Goal: Obtain resource: Download file/media

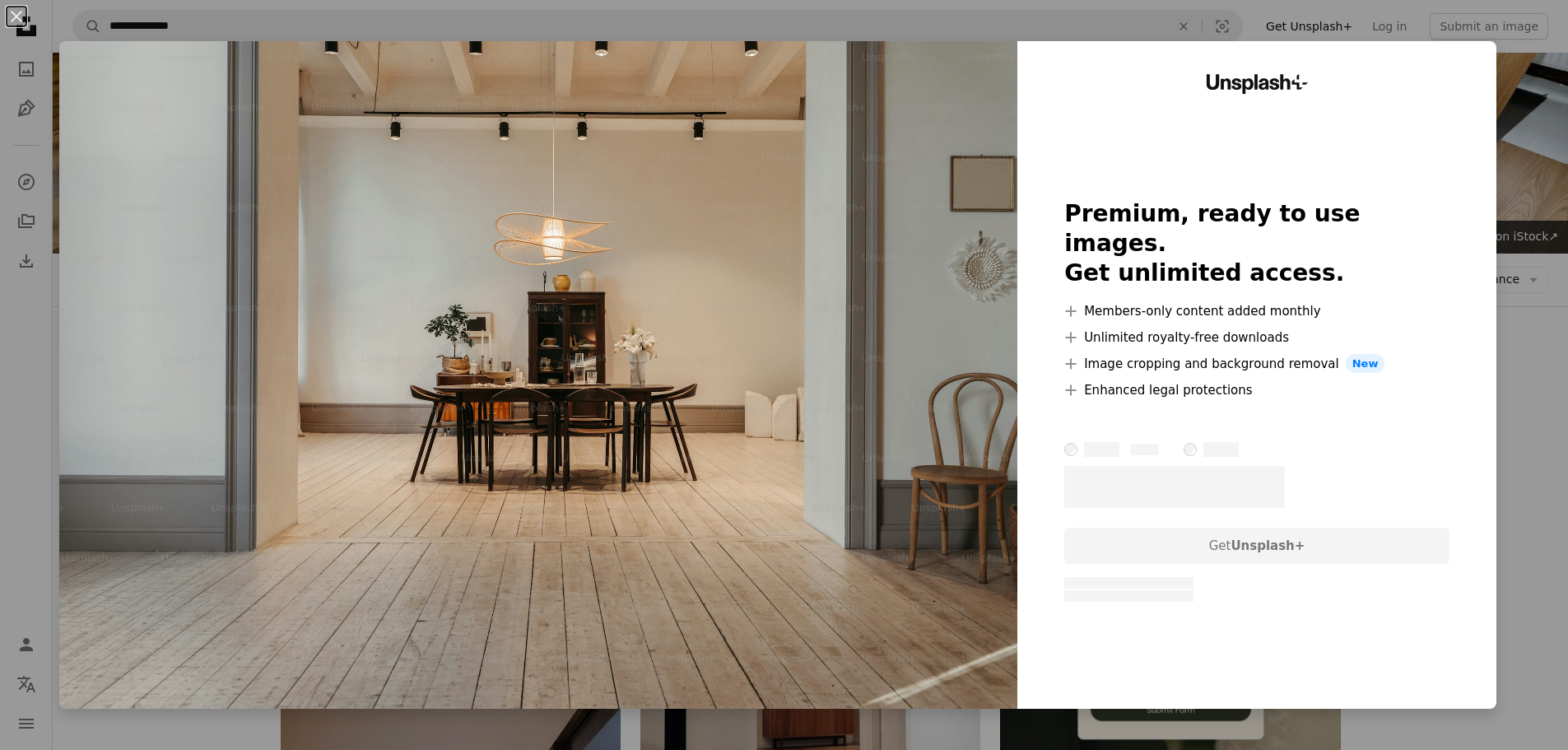
scroll to position [2222, 0]
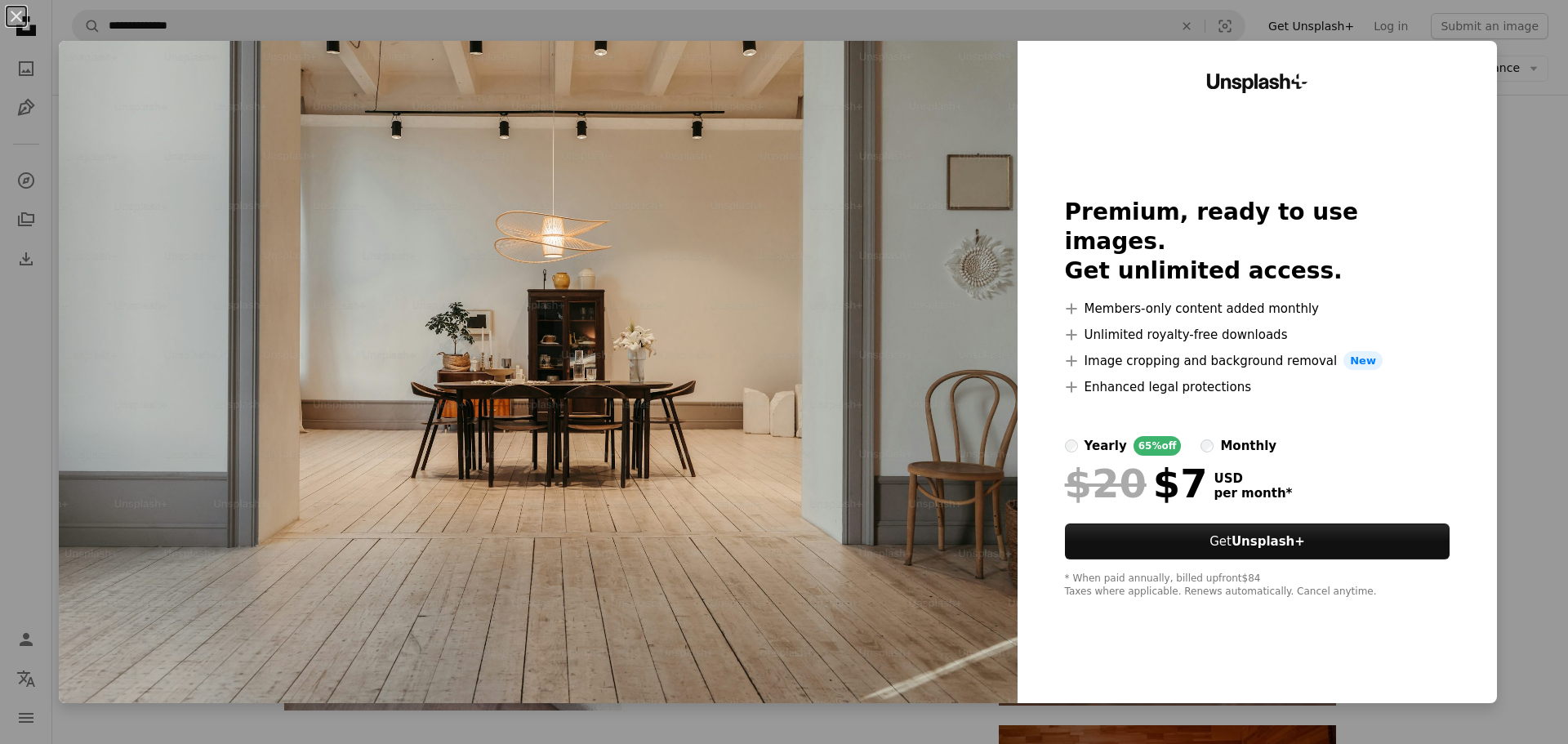
click at [1540, 149] on div "An X shape Unsplash+ Premium, ready to use images. Get unlimited access. A plus…" at bounding box center [784, 372] width 1568 height 744
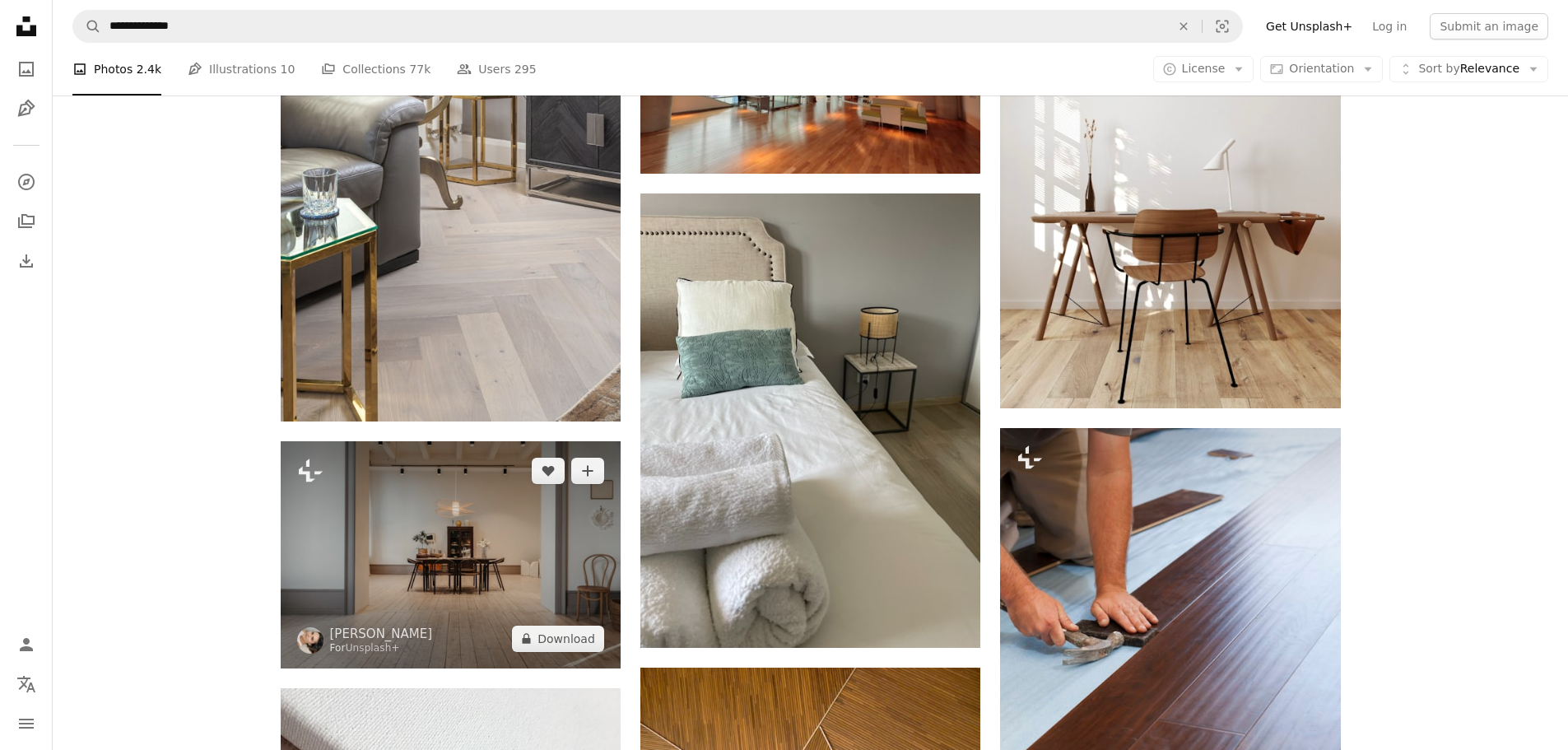
scroll to position [1969, 0]
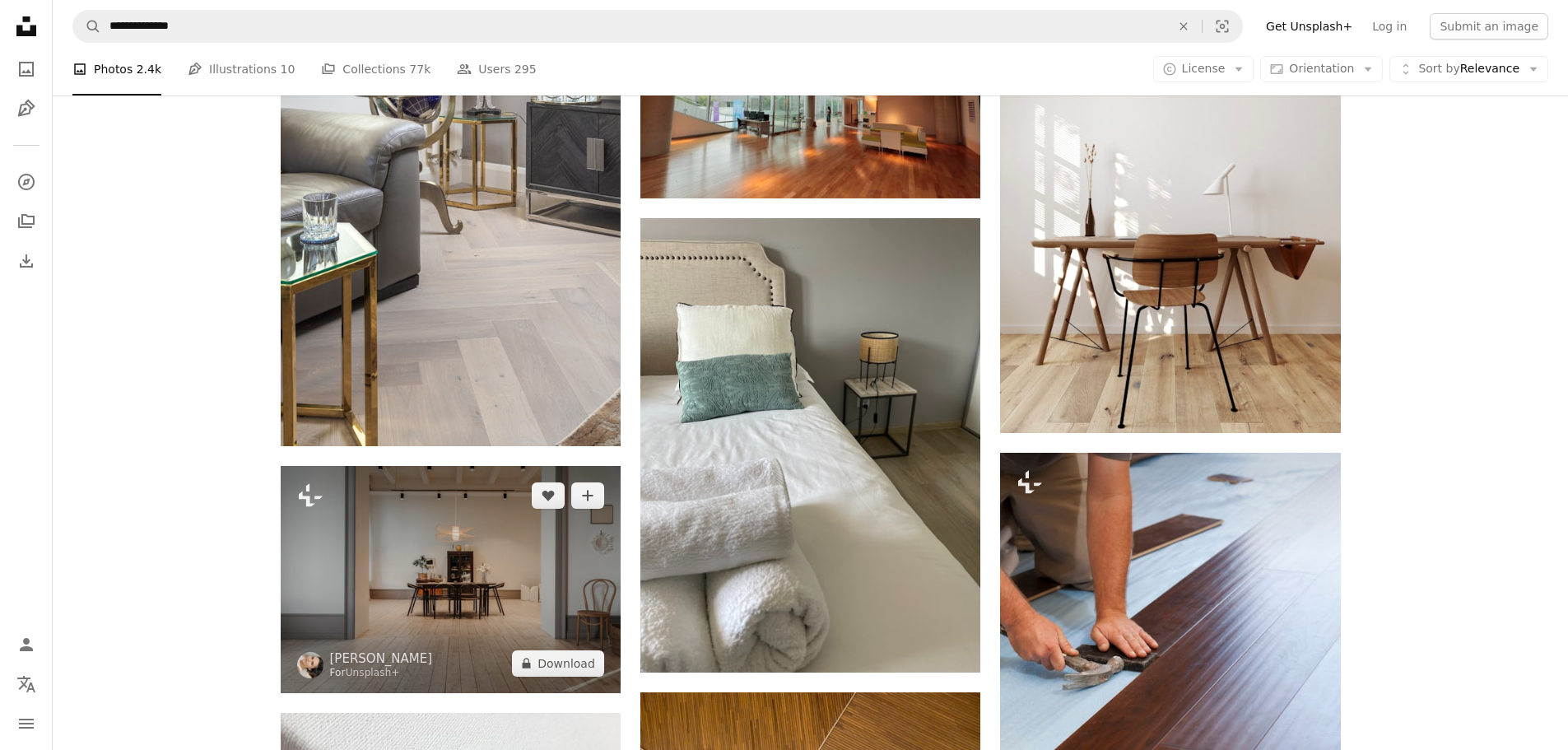
click at [487, 466] on img at bounding box center [451, 580] width 340 height 227
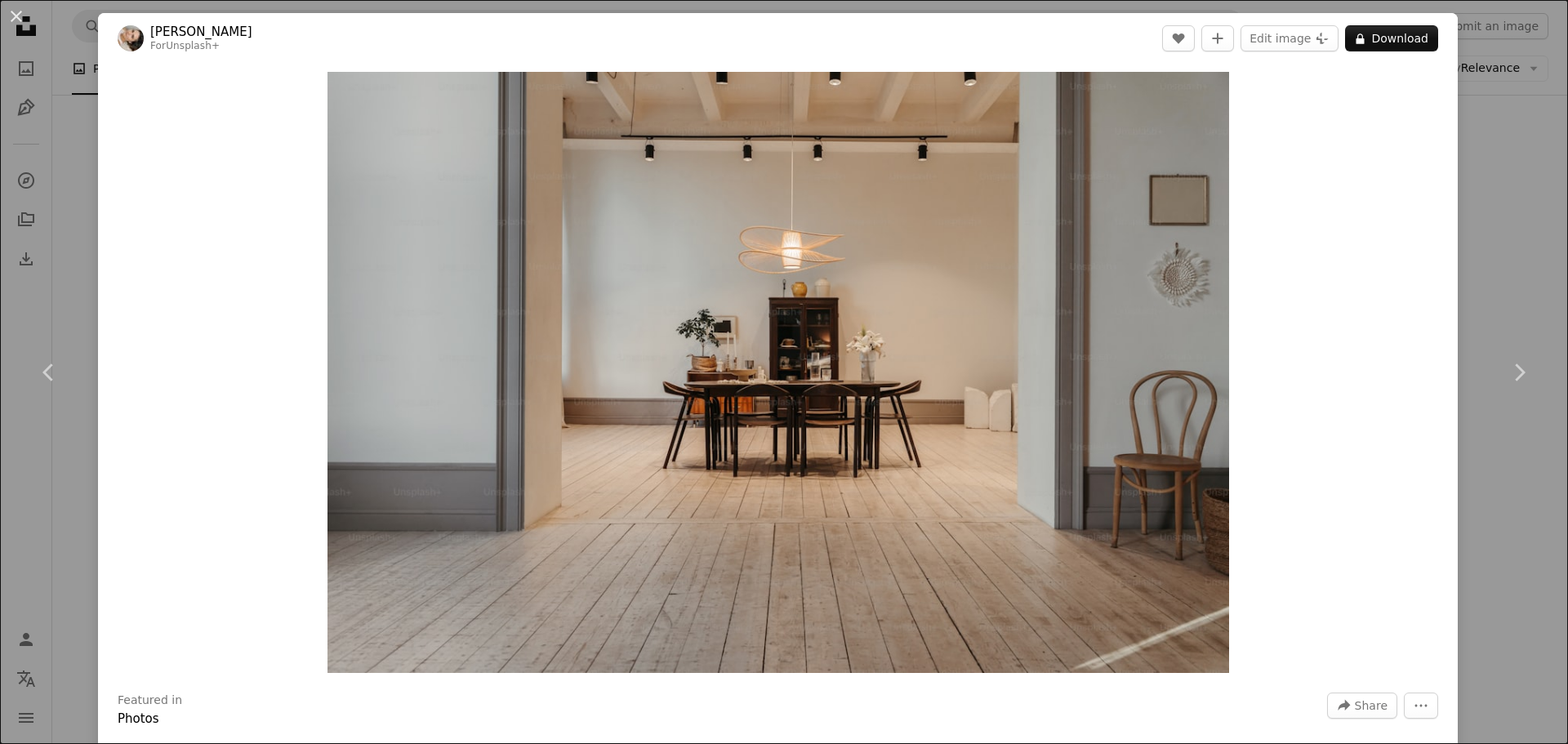
click at [1498, 221] on div "An X shape Chevron left Chevron right [PERSON_NAME] For Unsplash+ A heart A plu…" at bounding box center [784, 372] width 1568 height 744
